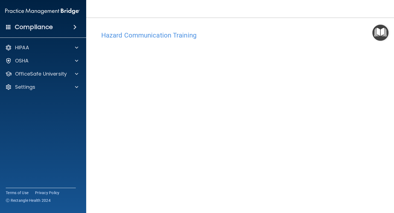
click at [387, 35] on img "Open Resource Center" at bounding box center [380, 33] width 16 height 16
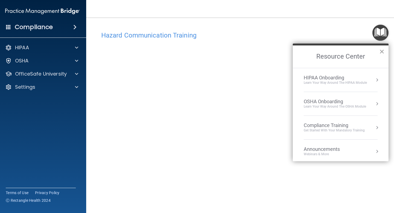
click at [383, 49] on button "×" at bounding box center [381, 51] width 5 height 9
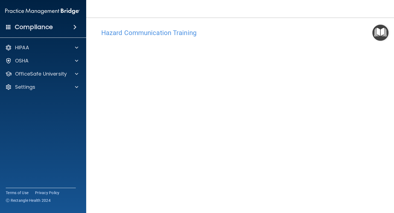
scroll to position [2, 0]
click at [184, 34] on h4 "Hazard Communication Training" at bounding box center [240, 33] width 279 height 7
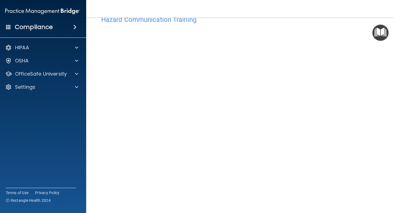
scroll to position [0, 0]
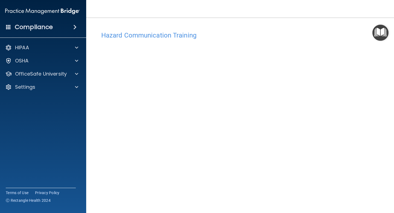
click at [378, 35] on img "Open Resource Center" at bounding box center [380, 33] width 16 height 16
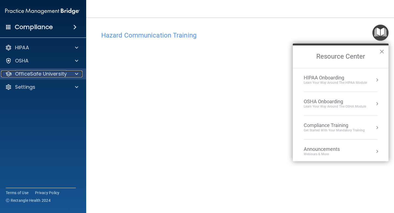
click at [72, 72] on div at bounding box center [76, 74] width 14 height 7
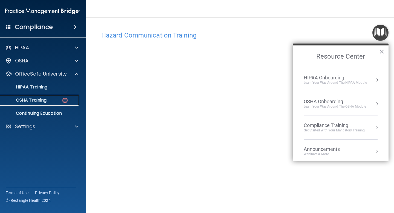
click at [63, 100] on img at bounding box center [65, 100] width 7 height 7
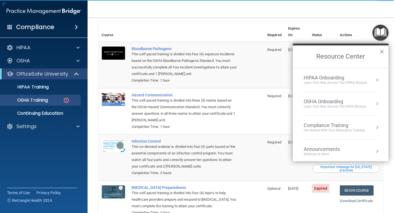
scroll to position [71, 0]
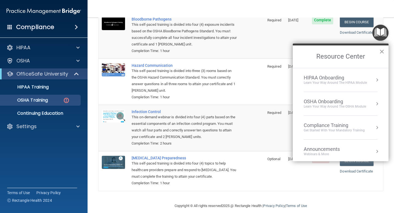
click at [382, 55] on button "×" at bounding box center [381, 51] width 5 height 9
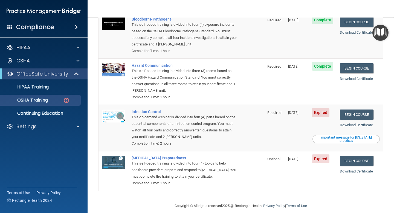
click at [350, 136] on div "Important message for California practices" at bounding box center [346, 139] width 66 height 7
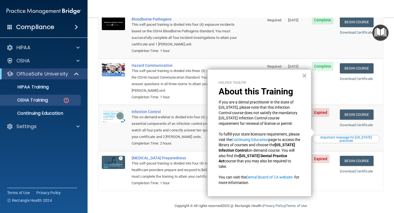
click at [304, 75] on button "×" at bounding box center [304, 75] width 5 height 9
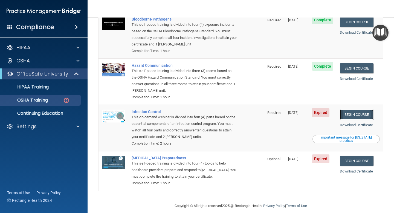
click at [358, 109] on link "Begin Course" at bounding box center [356, 114] width 33 height 10
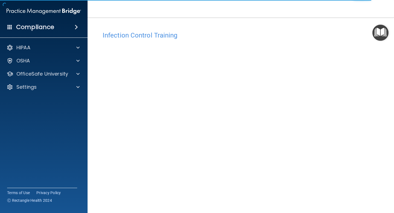
scroll to position [21, 0]
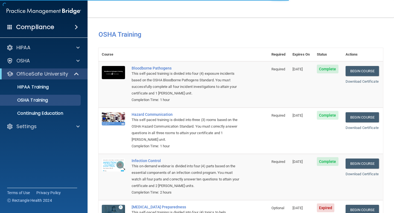
scroll to position [55, 0]
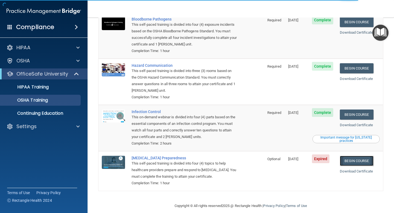
click at [351, 157] on link "Begin Course" at bounding box center [356, 161] width 33 height 10
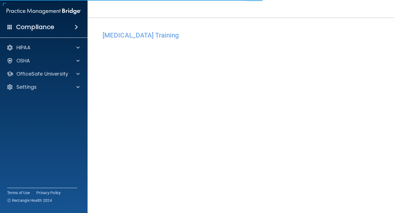
scroll to position [21, 0]
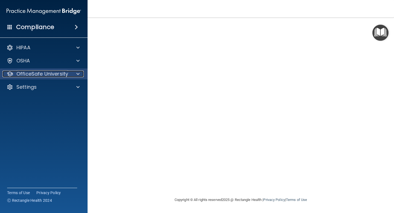
click at [57, 71] on p "OfficeSafe University" at bounding box center [42, 74] width 52 height 7
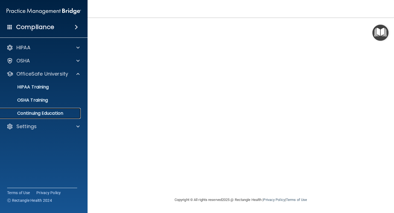
click at [55, 116] on p "Continuing Education" at bounding box center [41, 112] width 75 height 5
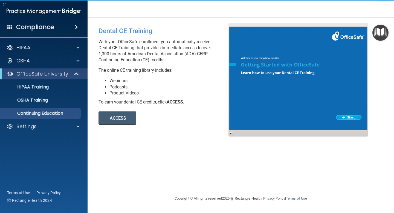
click at [118, 119] on button "ACCESS" at bounding box center [117, 117] width 38 height 13
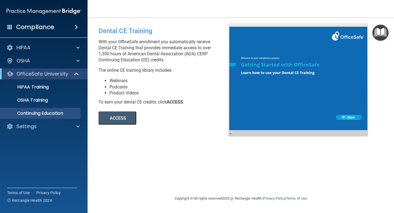
click at [276, 68] on div at bounding box center [297, 79] width 139 height 113
click at [58, 98] on div "OSHA Training" at bounding box center [41, 99] width 75 height 5
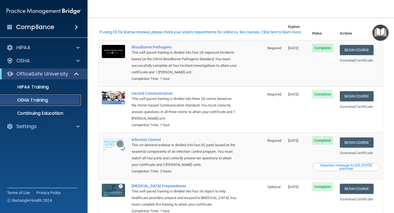
scroll to position [9, 0]
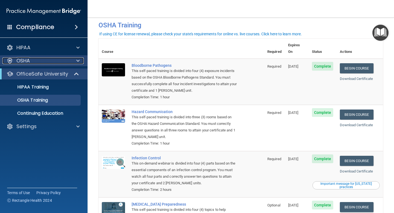
click at [79, 60] on span at bounding box center [77, 60] width 3 height 7
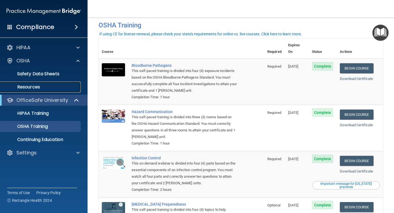
click at [66, 90] on link "Resources" at bounding box center [38, 86] width 86 height 11
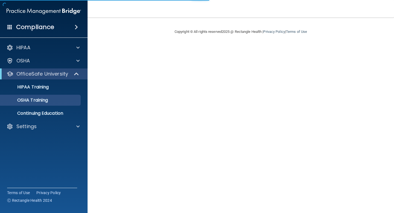
click at [77, 133] on div "HIPAA Documents and Policies Report an Incident Business Associates Emergency P…" at bounding box center [44, 88] width 88 height 96
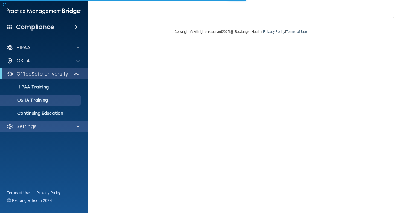
click at [73, 122] on div "Settings" at bounding box center [44, 126] width 88 height 11
click at [75, 128] on div at bounding box center [77, 126] width 14 height 7
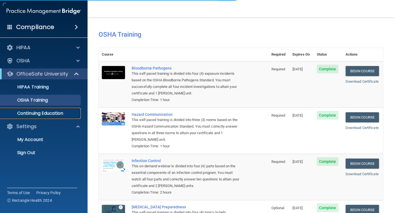
click at [65, 117] on link "Continuing Education" at bounding box center [38, 113] width 86 height 11
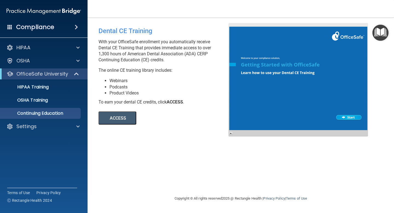
click at [131, 117] on button "ACCESS" at bounding box center [117, 117] width 38 height 13
